Goal: Information Seeking & Learning: Learn about a topic

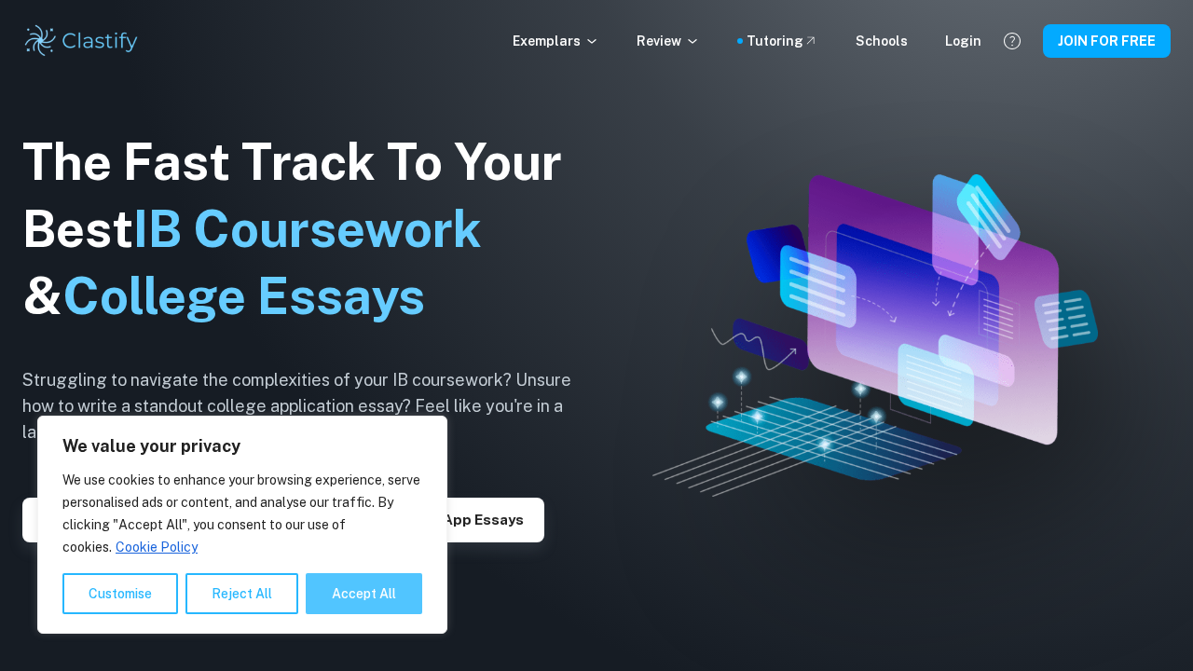
click at [395, 587] on button "Accept All" at bounding box center [364, 593] width 116 height 41
checkbox input "true"
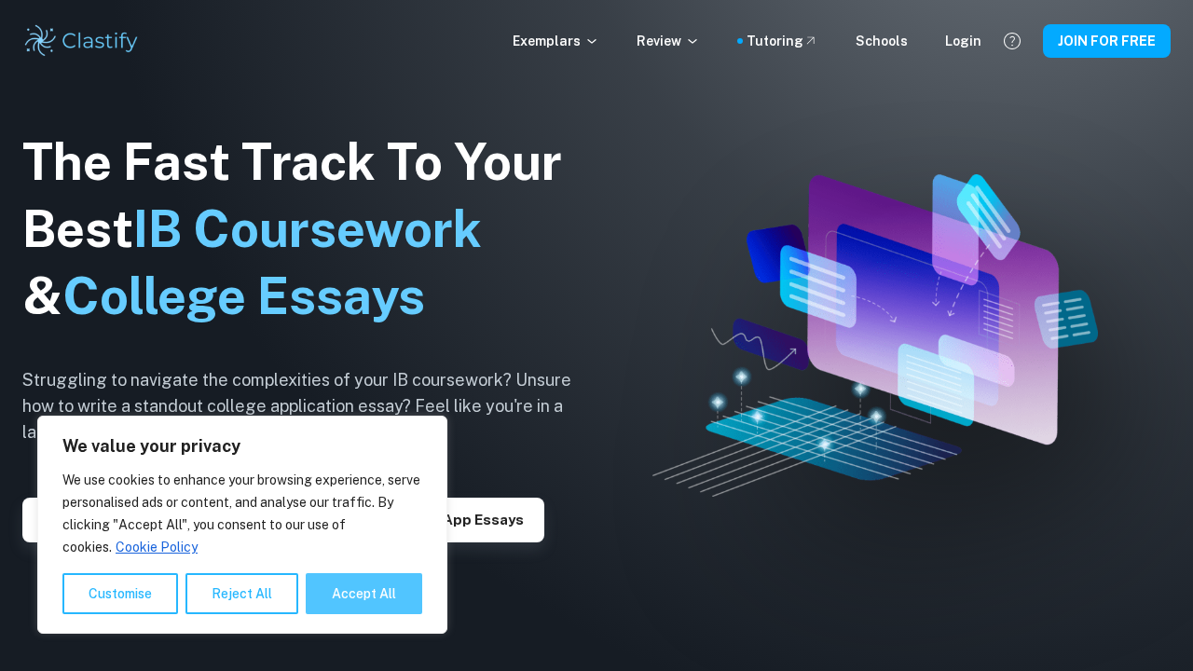
checkbox input "true"
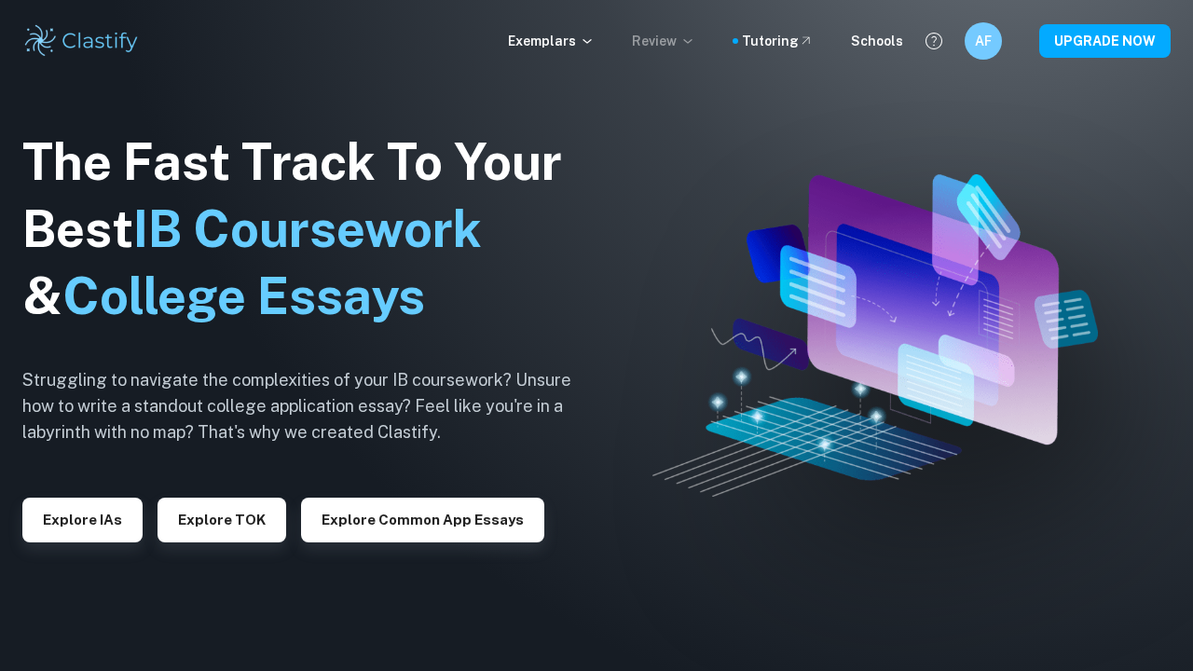
click at [678, 49] on p "Review" at bounding box center [663, 41] width 63 height 20
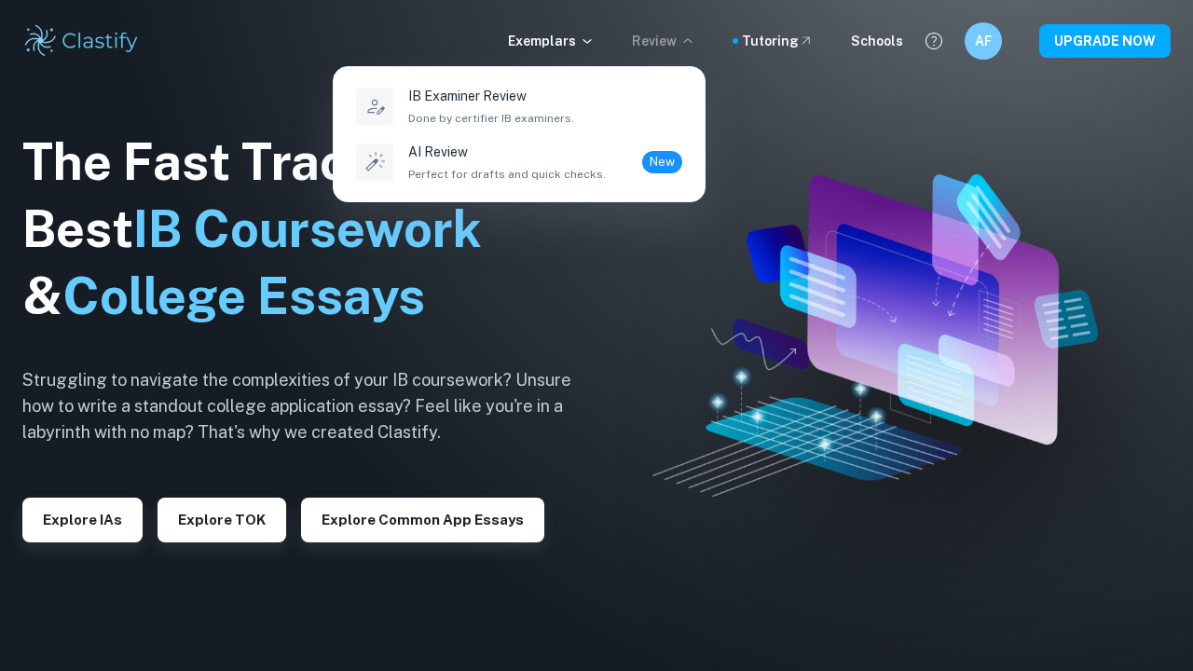
click at [567, 29] on div at bounding box center [596, 335] width 1193 height 671
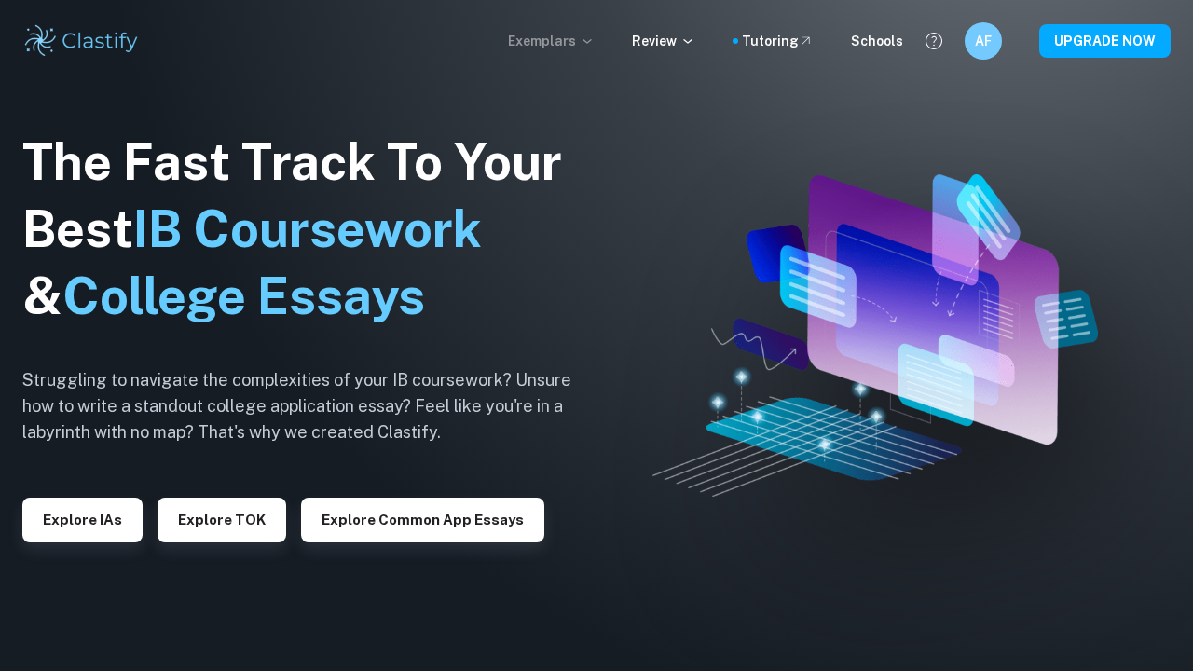
click at [568, 39] on p "Exemplars" at bounding box center [551, 41] width 87 height 20
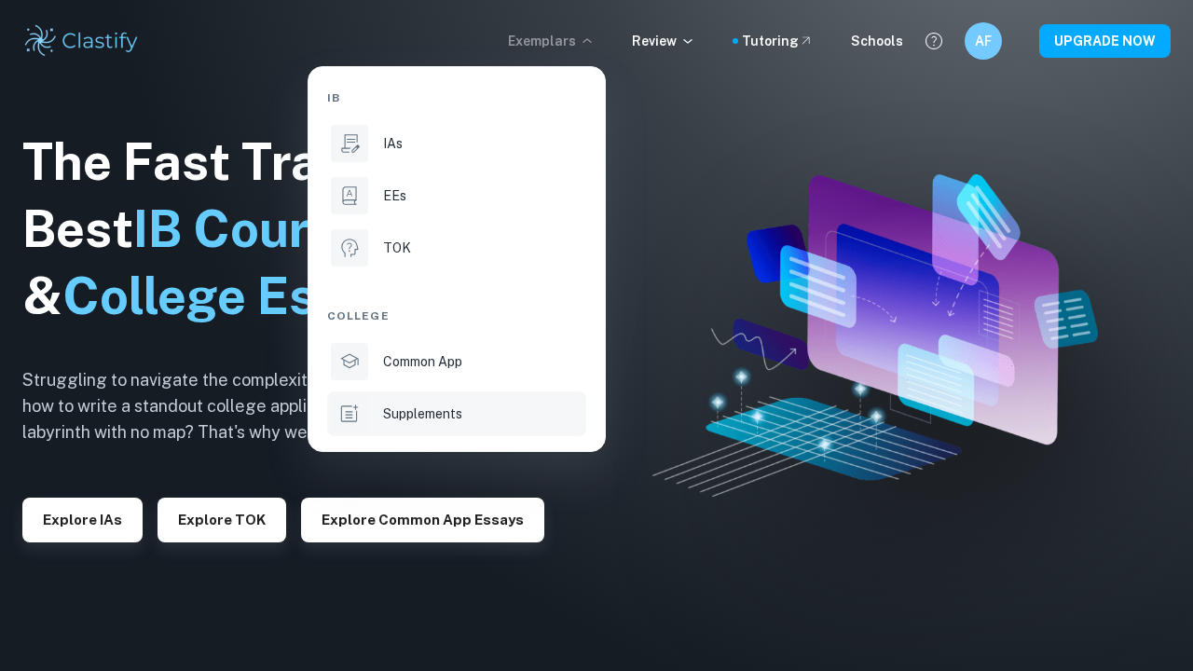
click at [447, 416] on p "Supplements" at bounding box center [422, 413] width 79 height 20
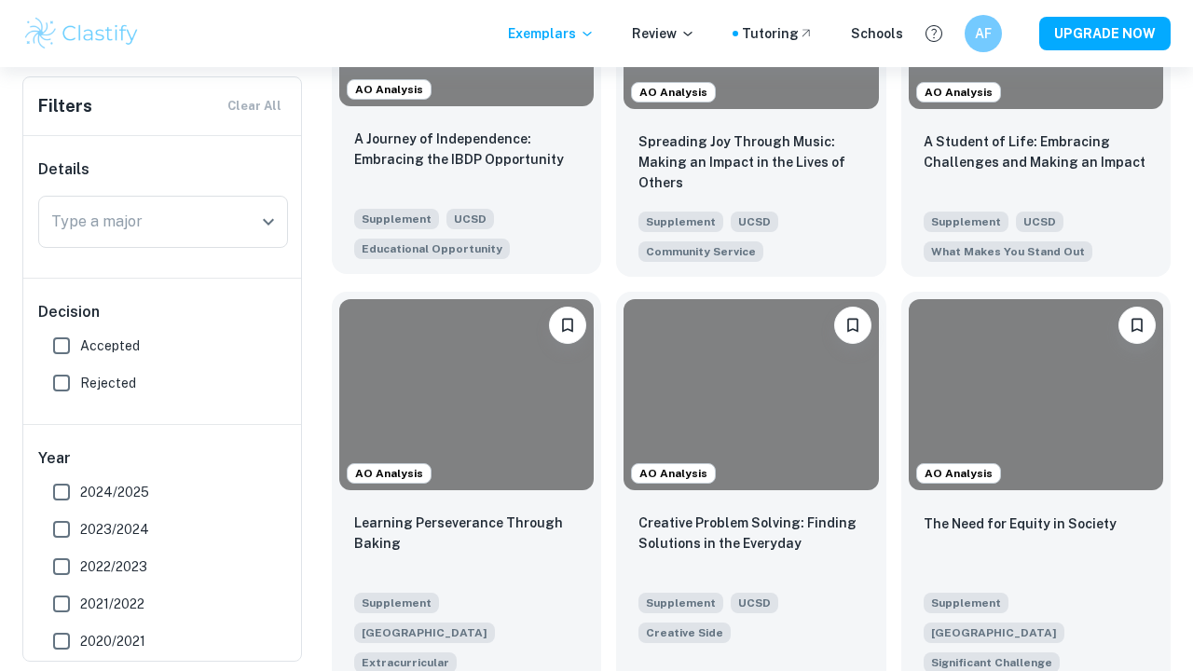
scroll to position [752, 0]
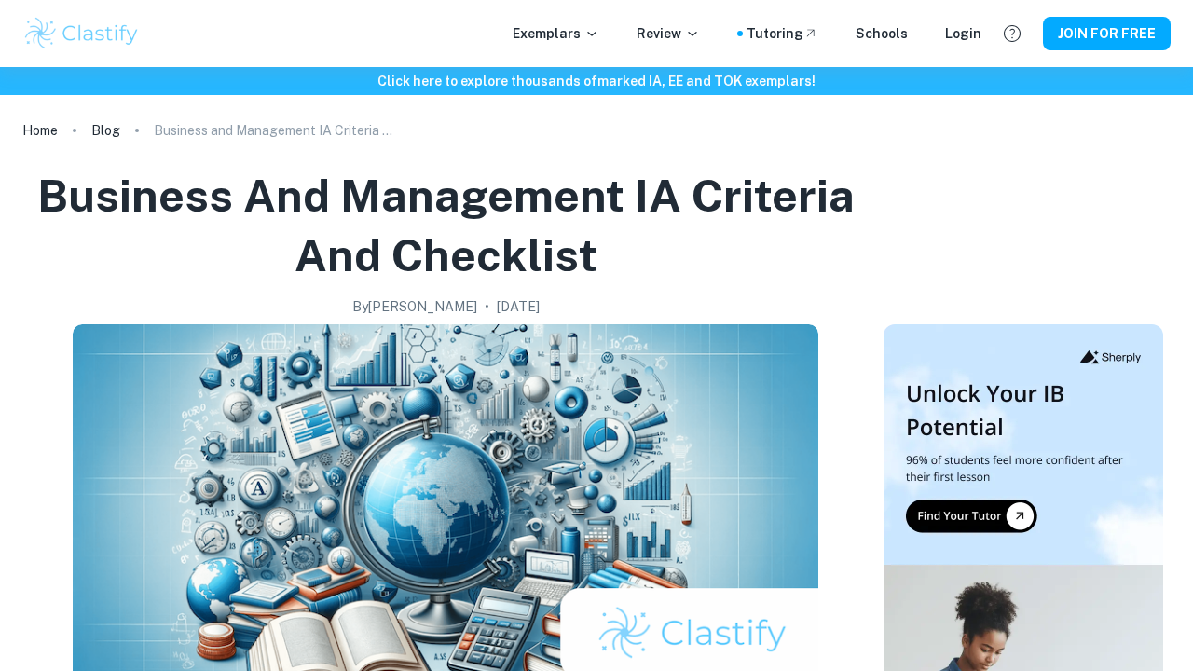
checkbox input "true"
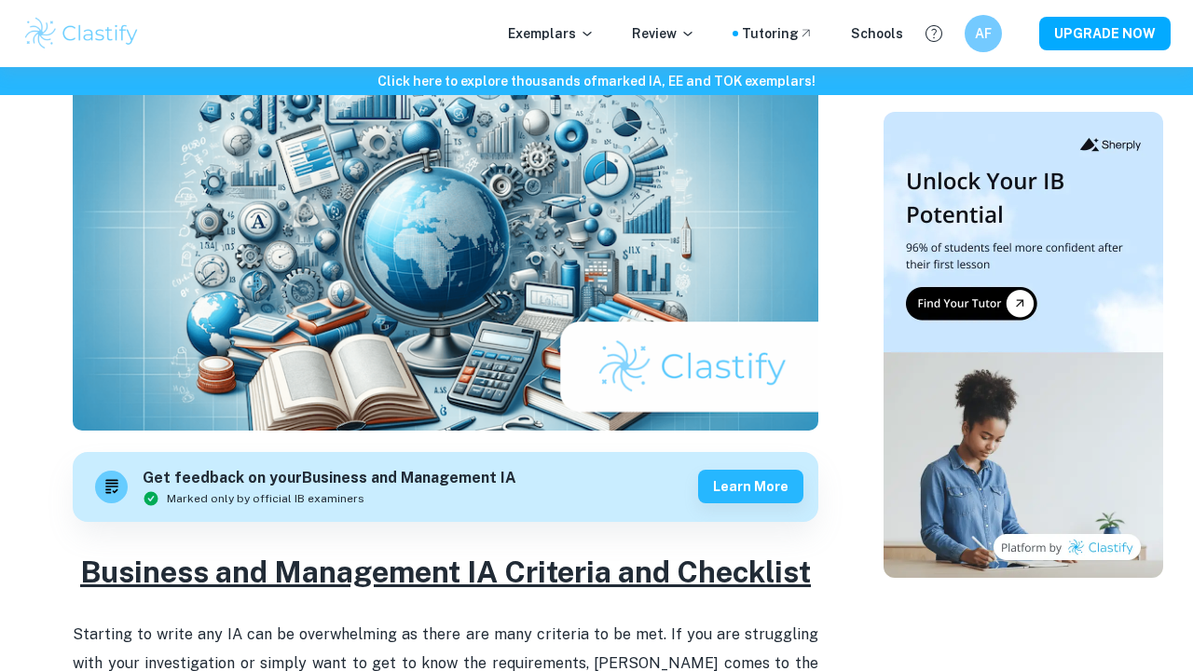
scroll to position [287, 0]
